Goal: Information Seeking & Learning: Learn about a topic

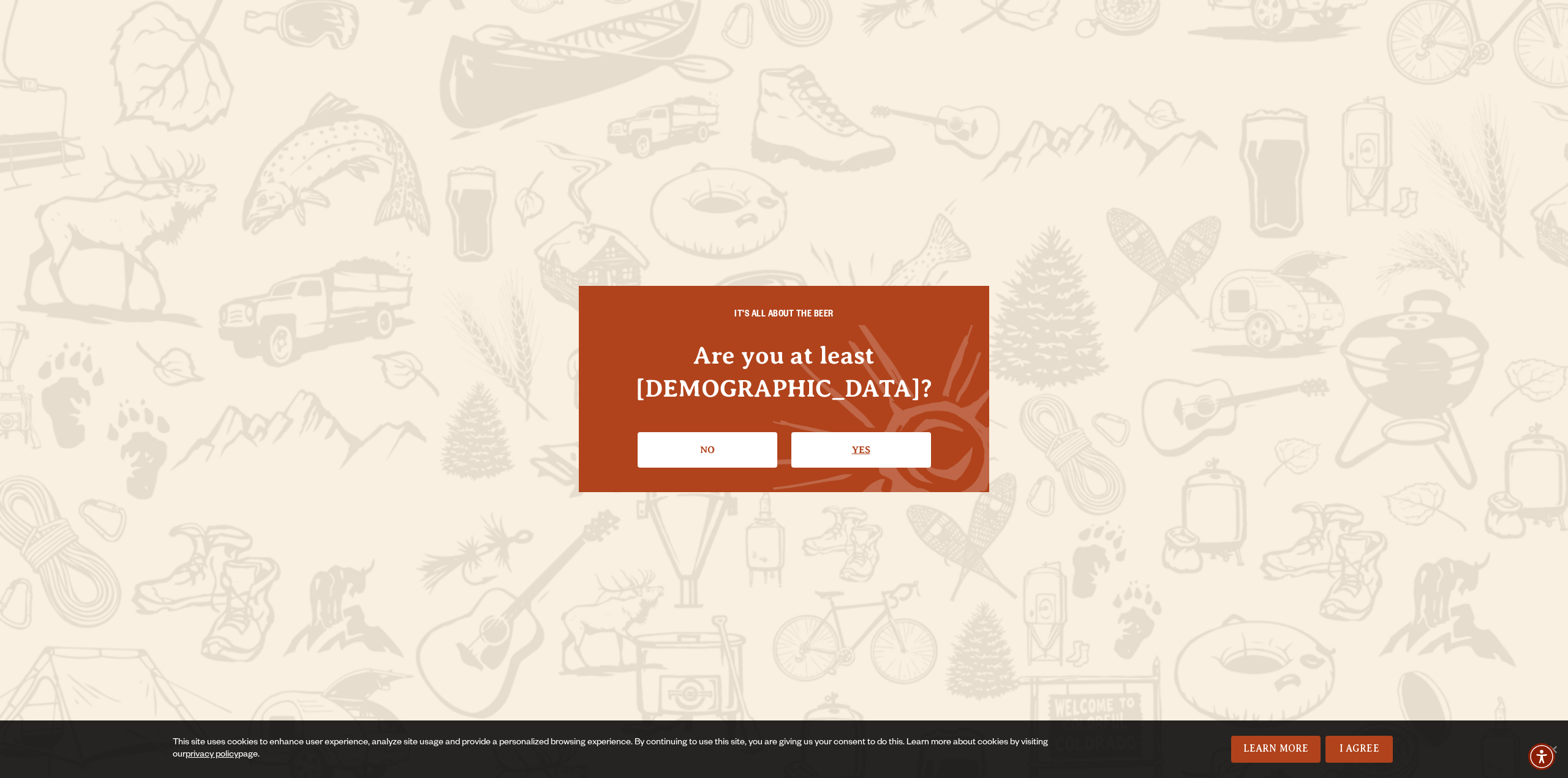
click at [864, 433] on link "Yes" at bounding box center [861, 450] width 139 height 36
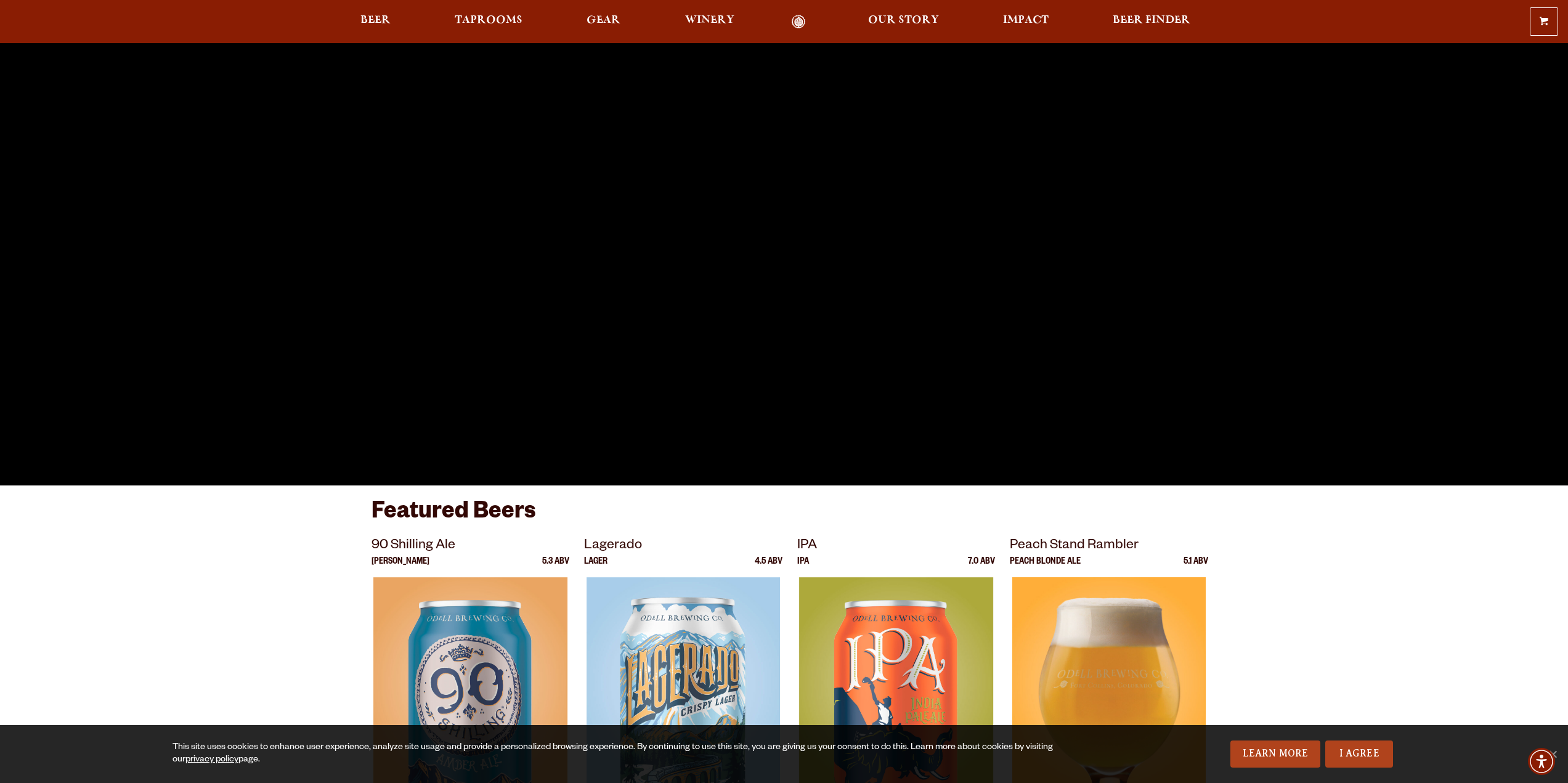
scroll to position [185, 0]
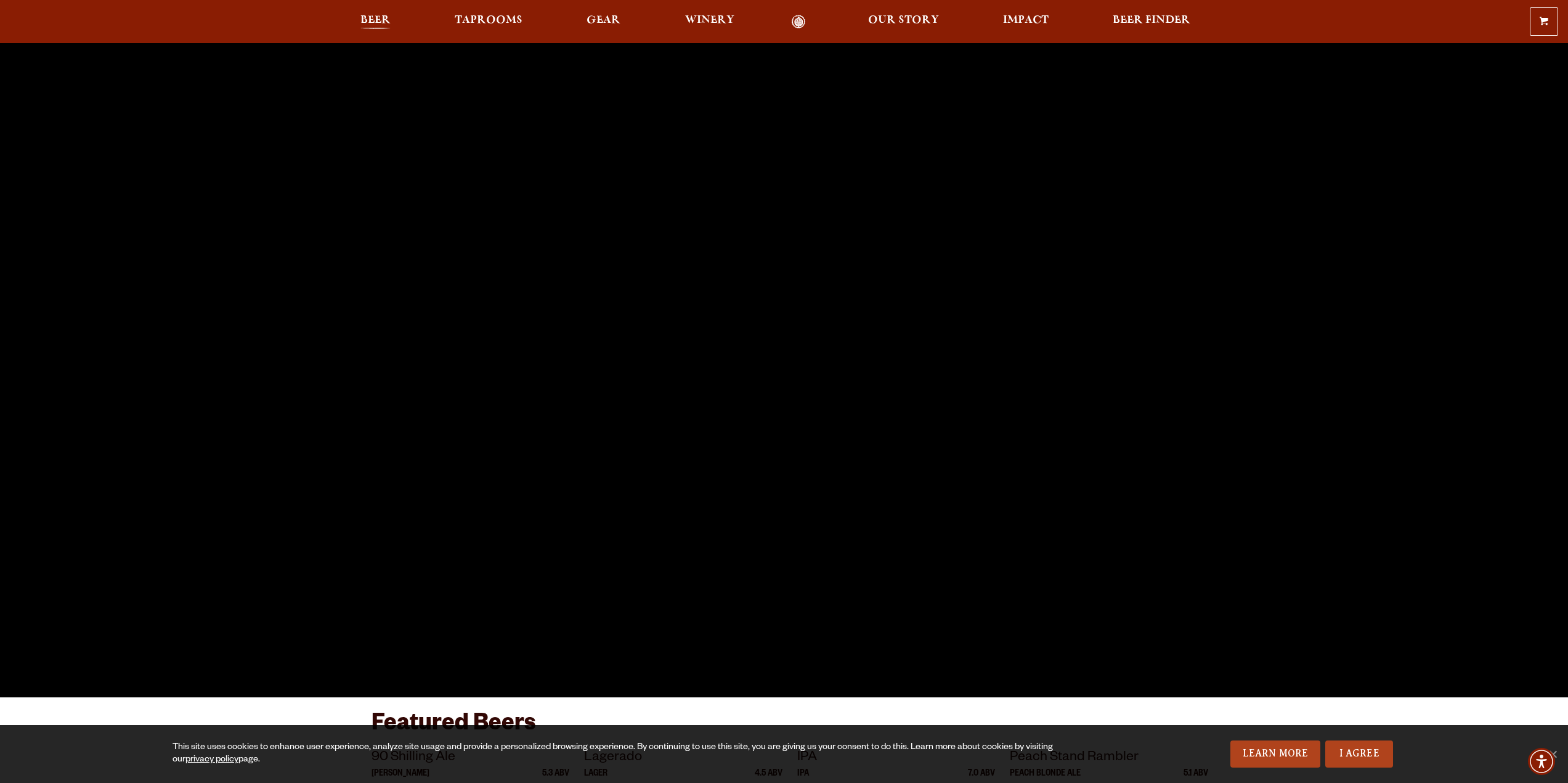
click at [372, 18] on span "Beer" at bounding box center [375, 20] width 30 height 10
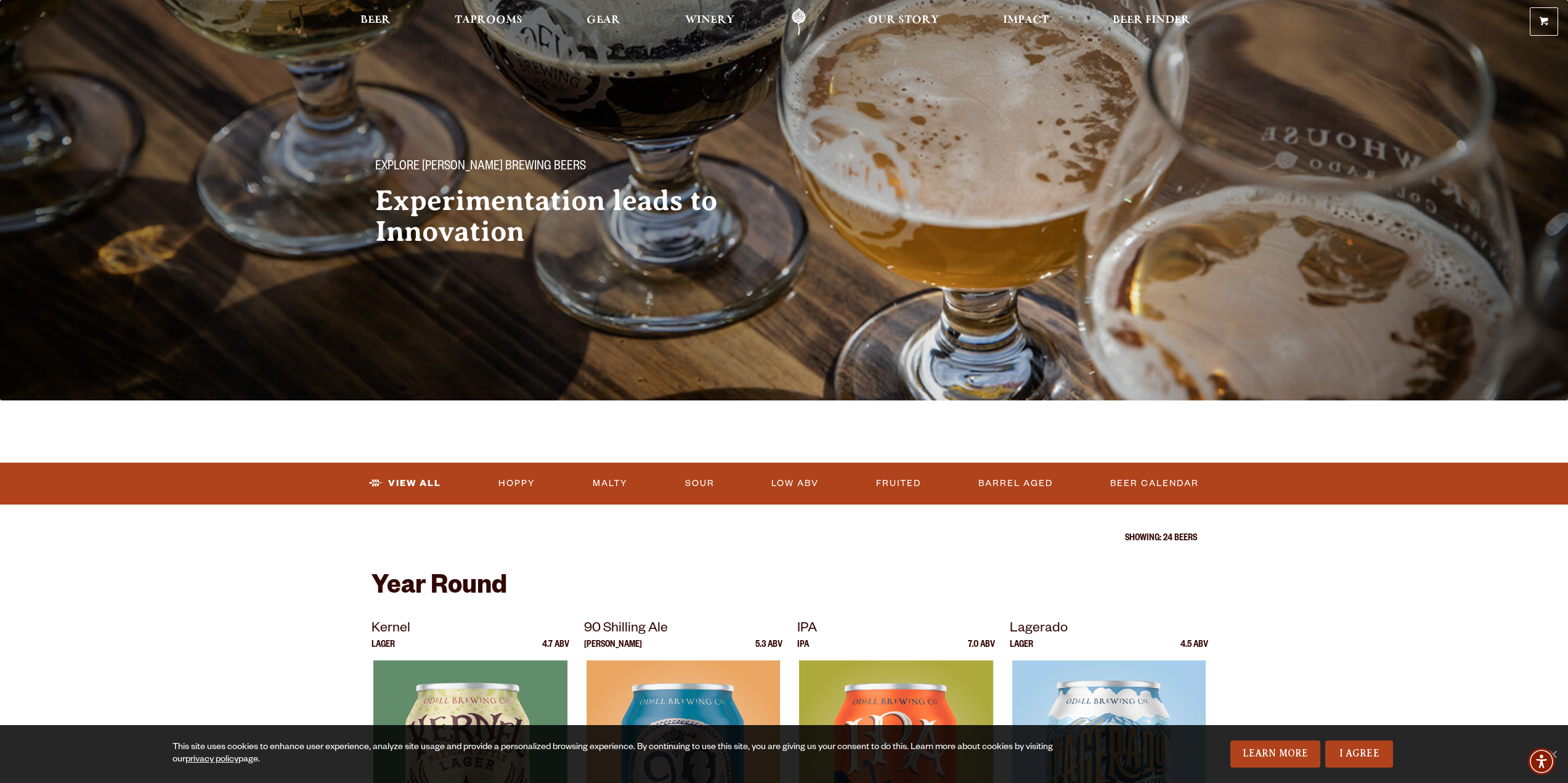
click at [1053, 534] on p "Showing: 24 Beers" at bounding box center [784, 539] width 825 height 10
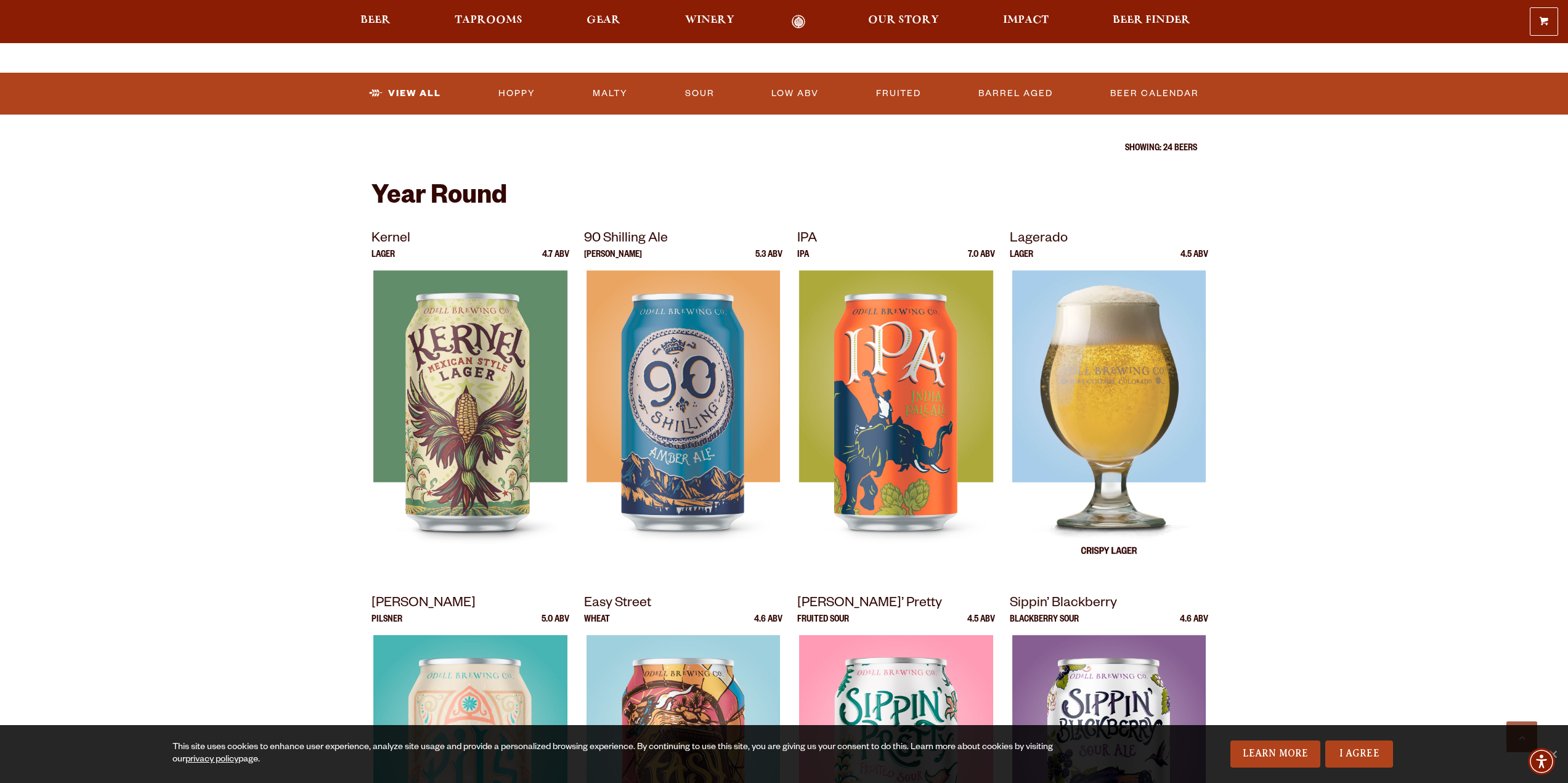
scroll to position [370, 0]
